Goal: Information Seeking & Learning: Learn about a topic

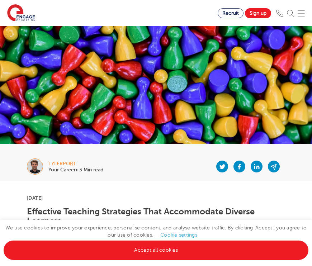
click at [149, 10] on section "Find jobs All vacancies We have one of the UK's largest database. and with hund…" at bounding box center [109, 13] width 218 height 26
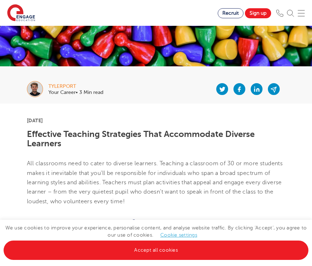
scroll to position [78, 0]
